Goal: Information Seeking & Learning: Learn about a topic

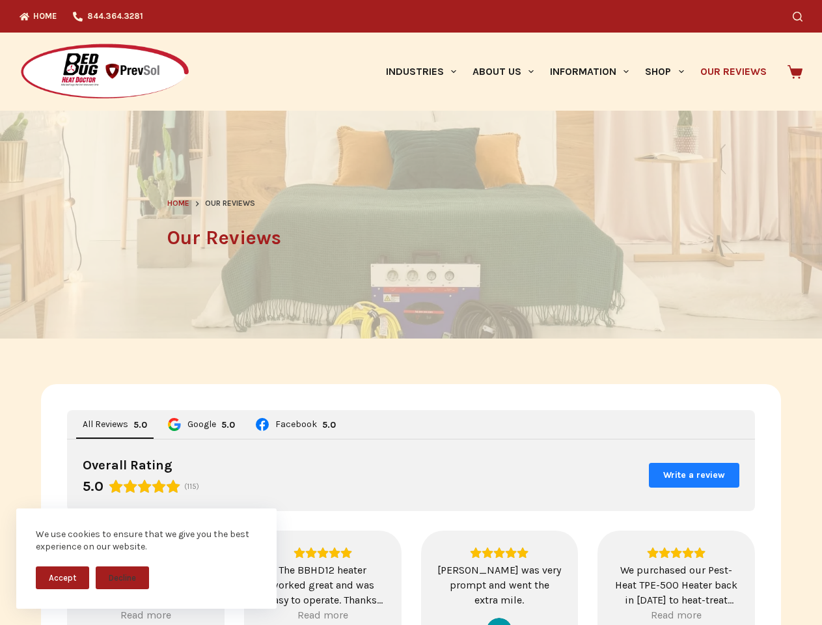
click at [411, 312] on header "Home Our Reviews Our Reviews" at bounding box center [411, 225] width 488 height 228
click at [62, 577] on button "Accept" at bounding box center [62, 577] width 53 height 23
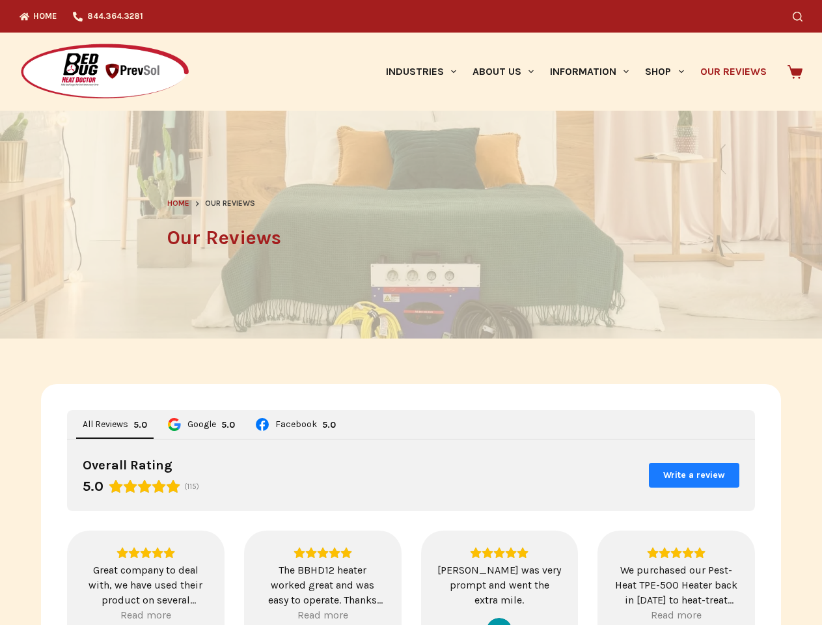
click at [122, 577] on button "Decline" at bounding box center [122, 587] width 53 height 23
click at [802, 16] on icon "Search" at bounding box center [797, 17] width 10 height 10
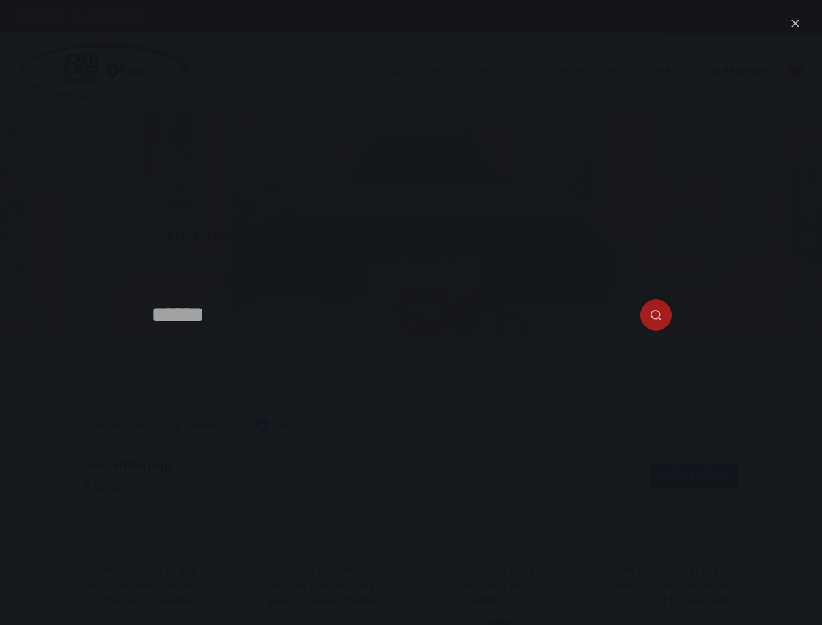
click at [426, 72] on link "Industries" at bounding box center [420, 72] width 87 height 78
click at [508, 72] on link "About Us" at bounding box center [502, 72] width 77 height 78
click at [595, 72] on link "Information" at bounding box center [589, 72] width 95 height 78
click at [669, 72] on link "Shop" at bounding box center [664, 72] width 55 height 78
click at [411, 504] on div "Overall Rating 5.0 (115) Write a review" at bounding box center [411, 475] width 688 height 72
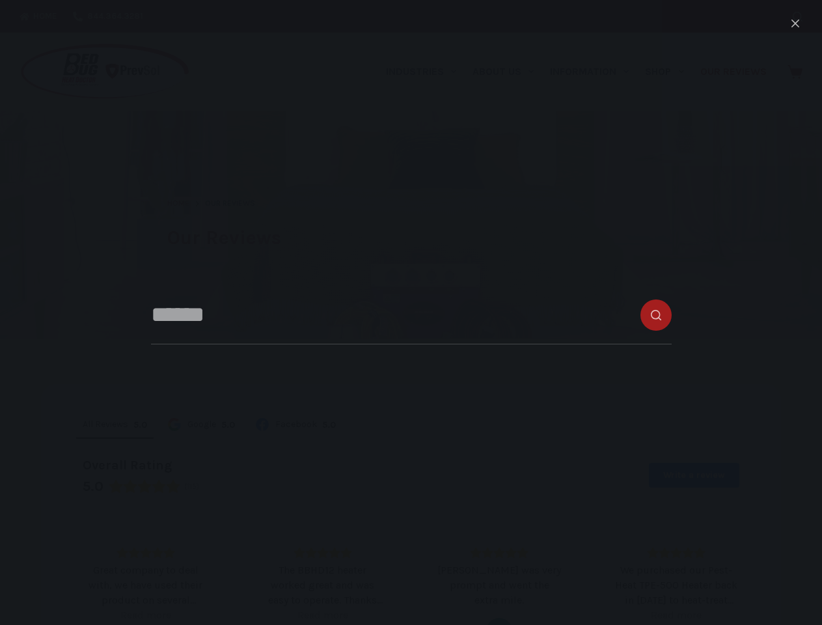
click at [110, 424] on span "All Reviews" at bounding box center [106, 424] width 46 height 9
